Goal: Information Seeking & Learning: Learn about a topic

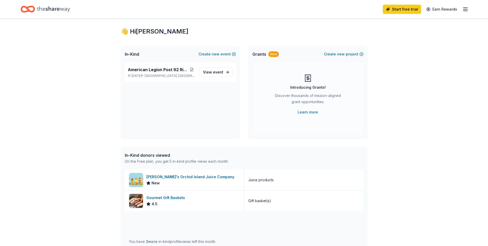
scroll to position [11, 0]
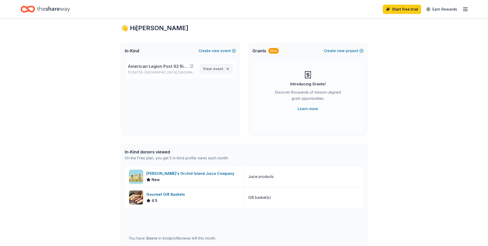
click at [217, 66] on span "View event" at bounding box center [213, 69] width 20 height 6
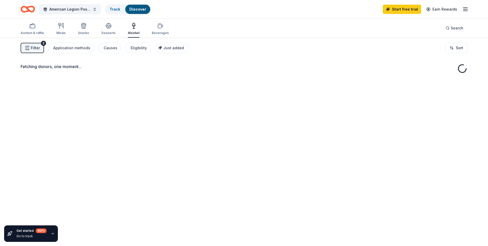
click at [219, 70] on div "Fetching donors, one moment..." at bounding box center [244, 69] width 447 height 12
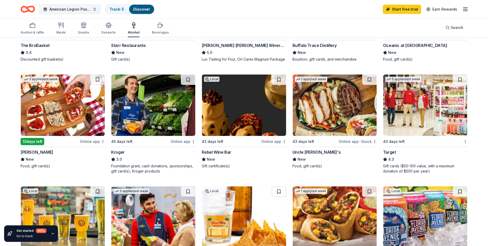
scroll to position [242, 0]
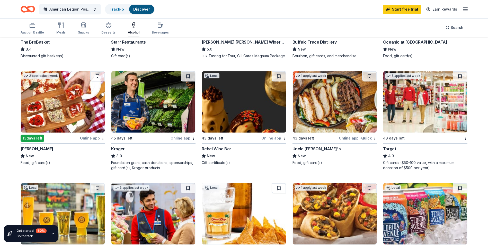
click at [389, 148] on div "Target" at bounding box center [389, 148] width 13 height 6
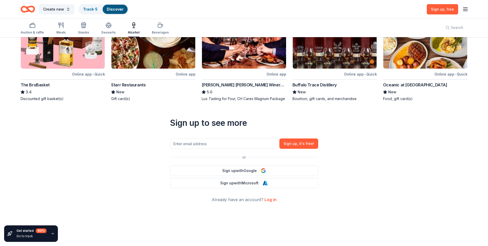
scroll to position [185, 0]
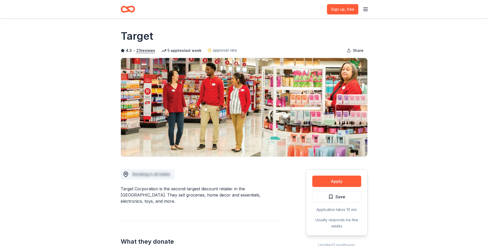
drag, startPoint x: 488, startPoint y: 36, endPoint x: 488, endPoint y: 55, distance: 19.1
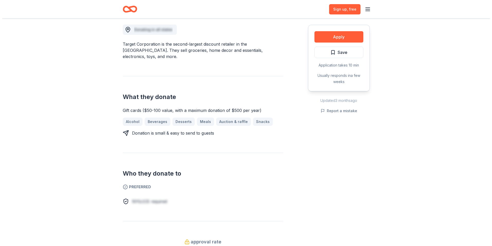
scroll to position [147, 0]
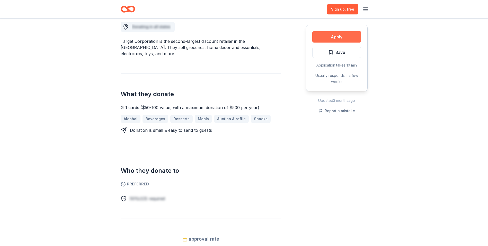
click at [341, 38] on button "Apply" at bounding box center [337, 36] width 49 height 11
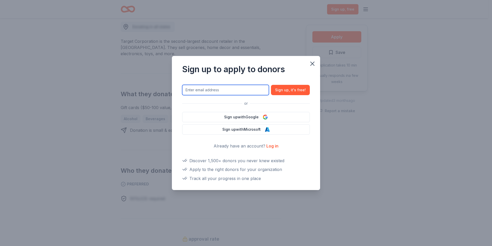
click at [214, 91] on input "text" at bounding box center [225, 90] width 87 height 10
type input "legionriderspost92@gmail.com"
click at [274, 143] on link "Log in" at bounding box center [272, 145] width 12 height 5
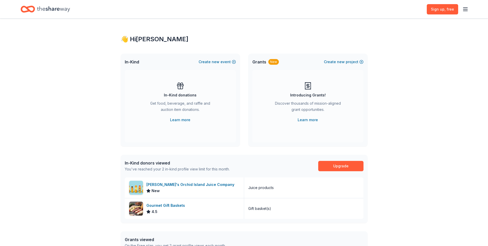
click at [53, 12] on icon "Home" at bounding box center [53, 9] width 33 height 11
click at [57, 10] on icon "Home" at bounding box center [53, 9] width 33 height 6
click at [464, 9] on icon "button" at bounding box center [466, 9] width 6 height 6
click at [401, 84] on div "👋 Hi Joey In-Kind Create new event In-Kind donations Get food, beverage, and ra…" at bounding box center [244, 168] width 488 height 299
click at [145, 40] on div "👋 Hi Joey" at bounding box center [244, 39] width 247 height 8
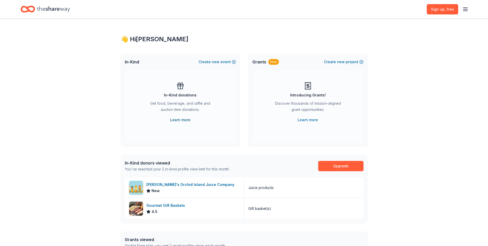
click at [182, 119] on link "Learn more" at bounding box center [180, 120] width 20 height 6
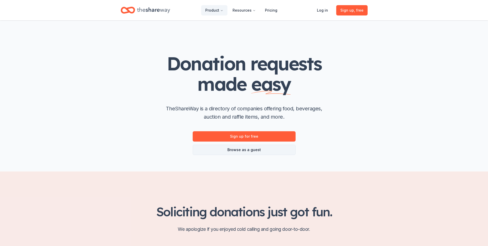
click at [242, 150] on link "Browse as a guest" at bounding box center [244, 149] width 103 height 10
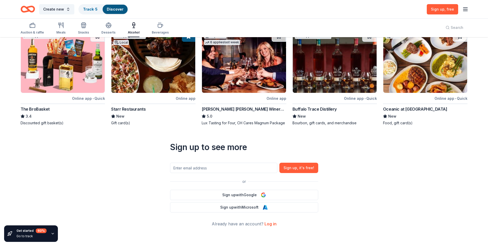
scroll to position [185, 0]
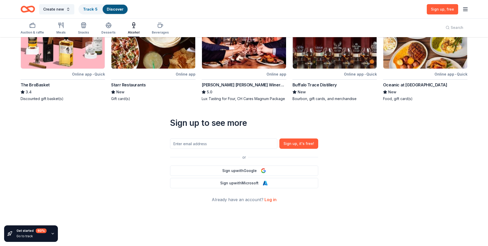
drag, startPoint x: 490, startPoint y: 91, endPoint x: 465, endPoint y: 174, distance: 86.1
click at [465, 174] on div "26 results Local Online app • Quick 3 Daughters Brewing New Beer Top rated 7 ap…" at bounding box center [244, 41] width 447 height 324
click at [36, 29] on div "Auction & raffle" at bounding box center [32, 28] width 23 height 12
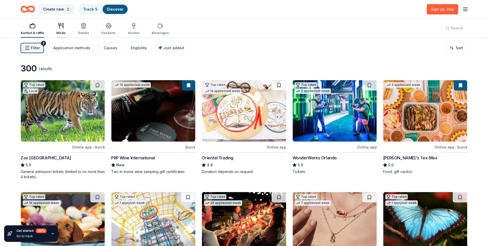
click at [61, 33] on div "Meals" at bounding box center [60, 33] width 9 height 4
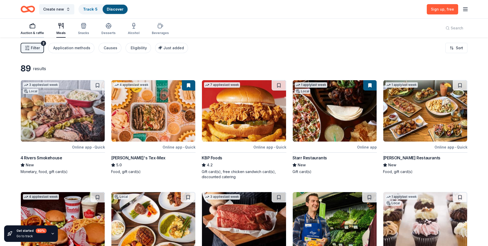
click at [39, 33] on div "Auction & raffle" at bounding box center [32, 33] width 23 height 4
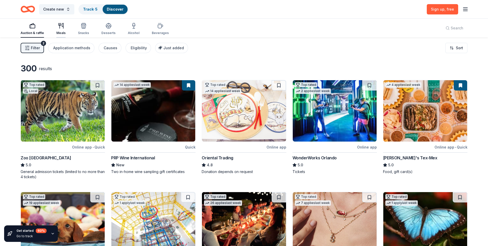
click at [63, 30] on div "Meals" at bounding box center [60, 29] width 9 height 12
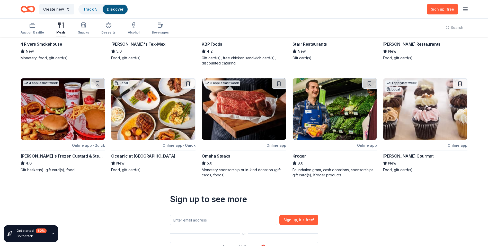
scroll to position [135, 0]
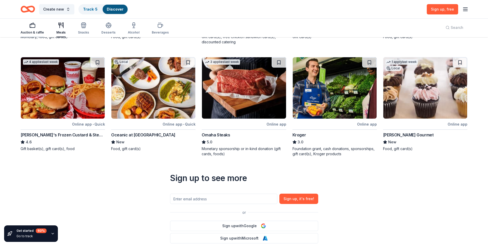
click at [35, 25] on rect "button" at bounding box center [32, 25] width 5 height 3
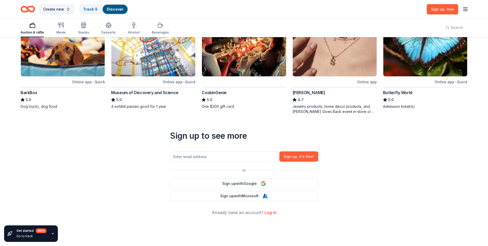
scroll to position [184, 0]
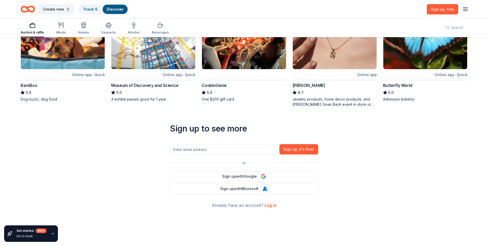
click at [274, 203] on link "Log in" at bounding box center [271, 204] width 12 height 5
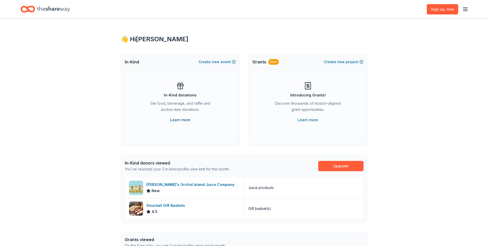
click at [180, 119] on link "Learn more" at bounding box center [180, 120] width 20 height 6
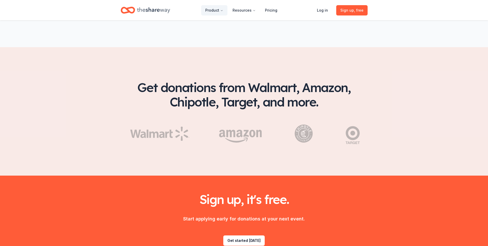
scroll to position [813, 0]
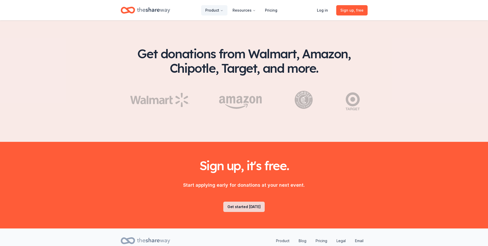
click at [243, 201] on link "Get started [DATE]" at bounding box center [243, 206] width 41 height 10
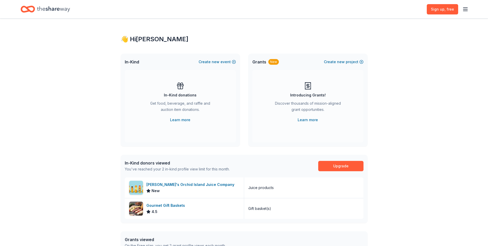
click at [468, 8] on icon "button" at bounding box center [466, 9] width 6 height 6
click at [417, 31] on button "Resources" at bounding box center [430, 30] width 77 height 8
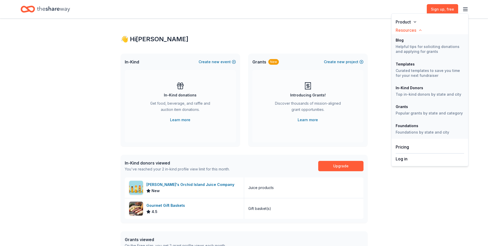
click at [411, 85] on li "In-Kind Donors Top in-kind donors by state and city" at bounding box center [430, 91] width 77 height 19
click at [408, 89] on div "In-Kind Donors" at bounding box center [430, 88] width 68 height 4
click at [413, 97] on li "In-Kind Donors Top in-kind donors by state and city" at bounding box center [430, 91] width 77 height 19
click at [414, 95] on p "Top in-kind donors by state and city" at bounding box center [430, 94] width 68 height 5
click at [414, 22] on icon "button" at bounding box center [415, 22] width 4 height 4
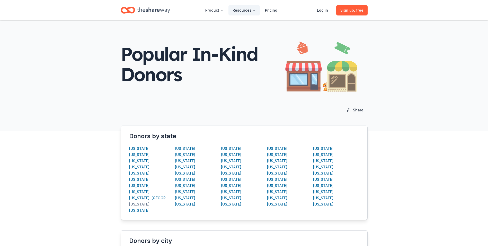
click at [138, 204] on div "[US_STATE]" at bounding box center [139, 204] width 20 height 6
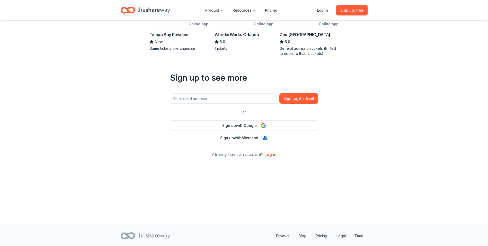
scroll to position [387, 0]
